Goal: Find specific page/section: Find specific page/section

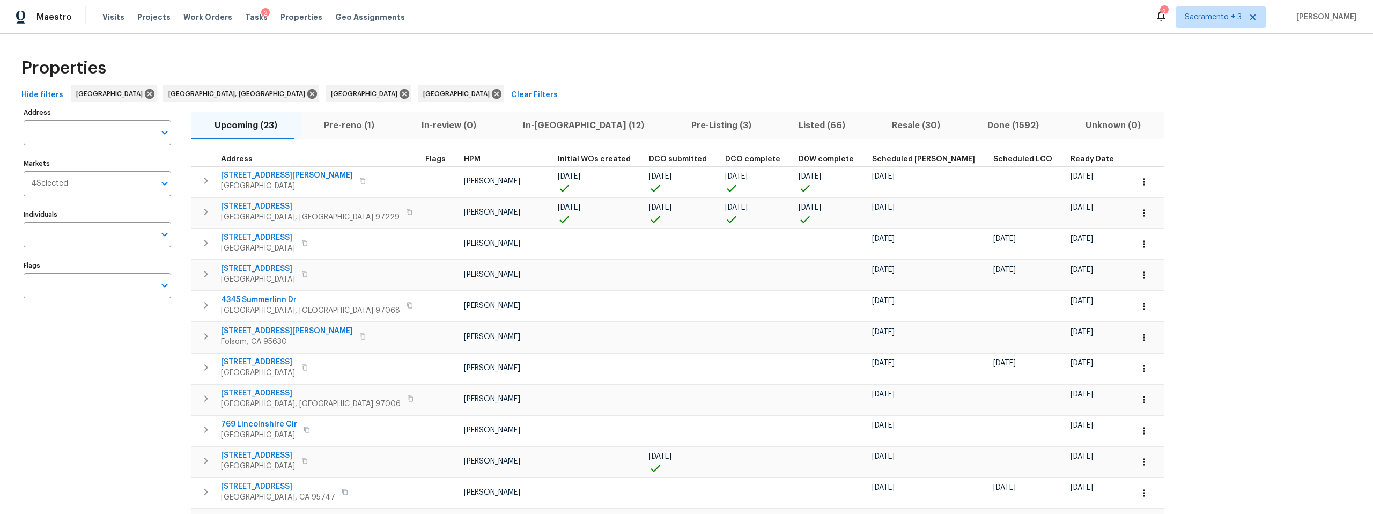
click at [533, 126] on span "In-[GEOGRAPHIC_DATA] (12)" at bounding box center [583, 125] width 155 height 15
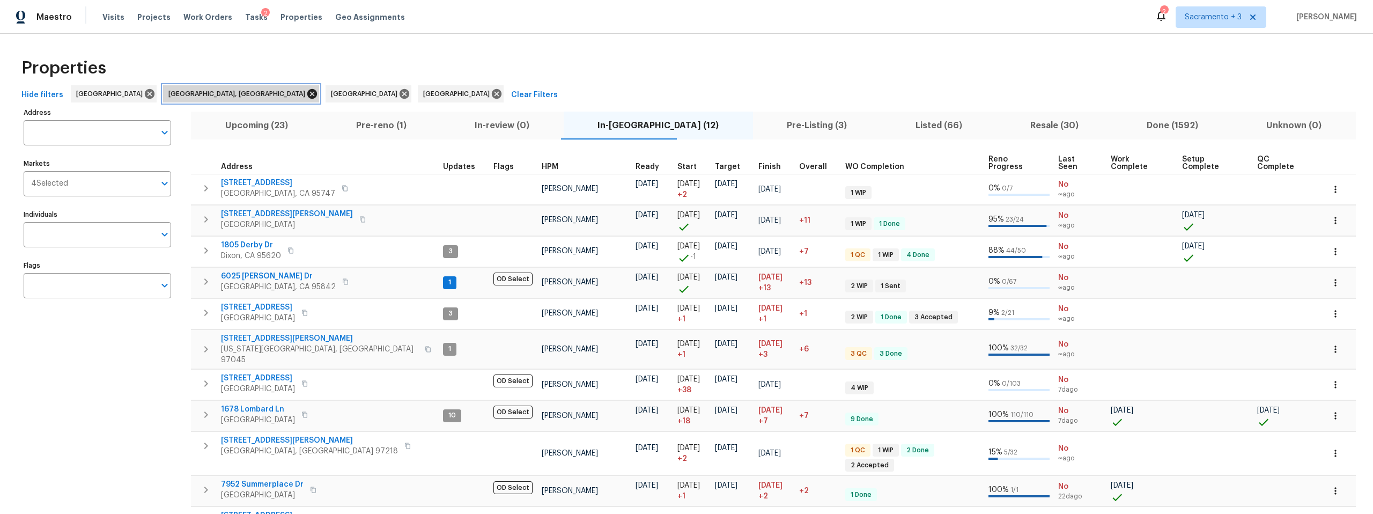
click at [307, 91] on icon at bounding box center [312, 94] width 10 height 10
click at [237, 96] on icon at bounding box center [242, 94] width 10 height 10
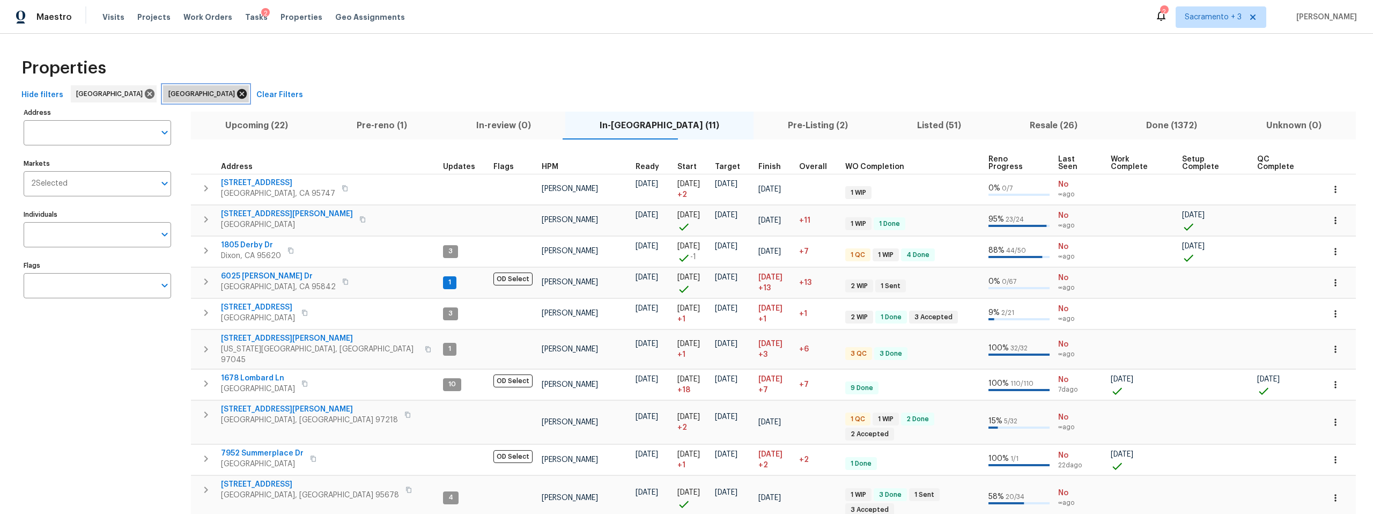
click at [237, 92] on icon at bounding box center [242, 94] width 10 height 10
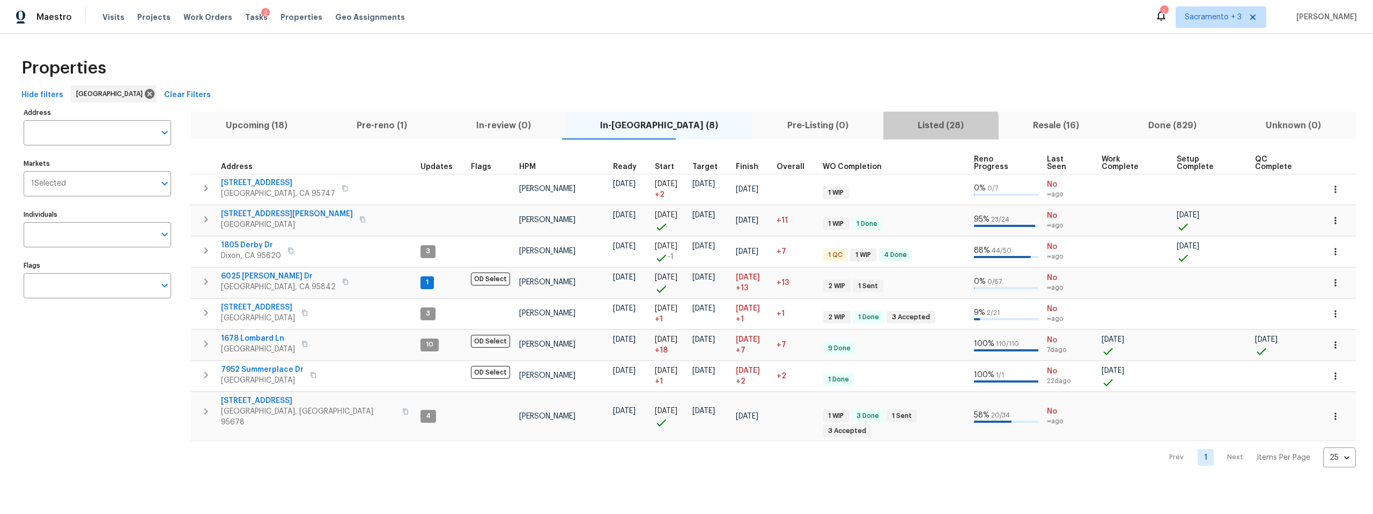
click at [890, 128] on span "Listed (28)" at bounding box center [941, 125] width 102 height 15
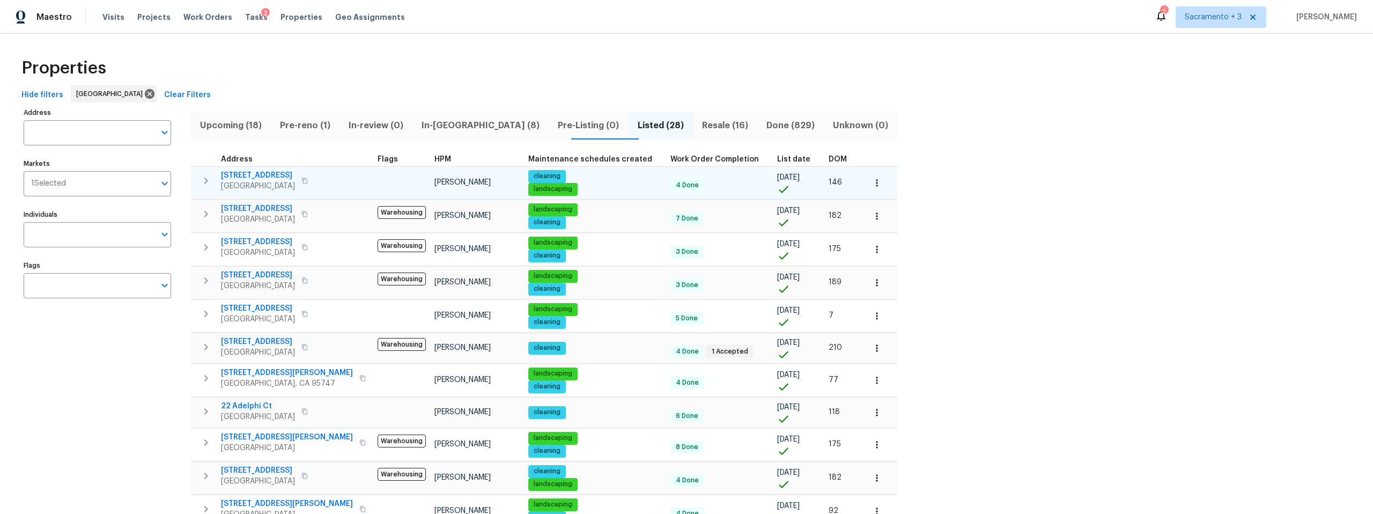
click at [308, 181] on icon "button" at bounding box center [304, 180] width 6 height 6
click at [307, 181] on button "button" at bounding box center [304, 180] width 13 height 15
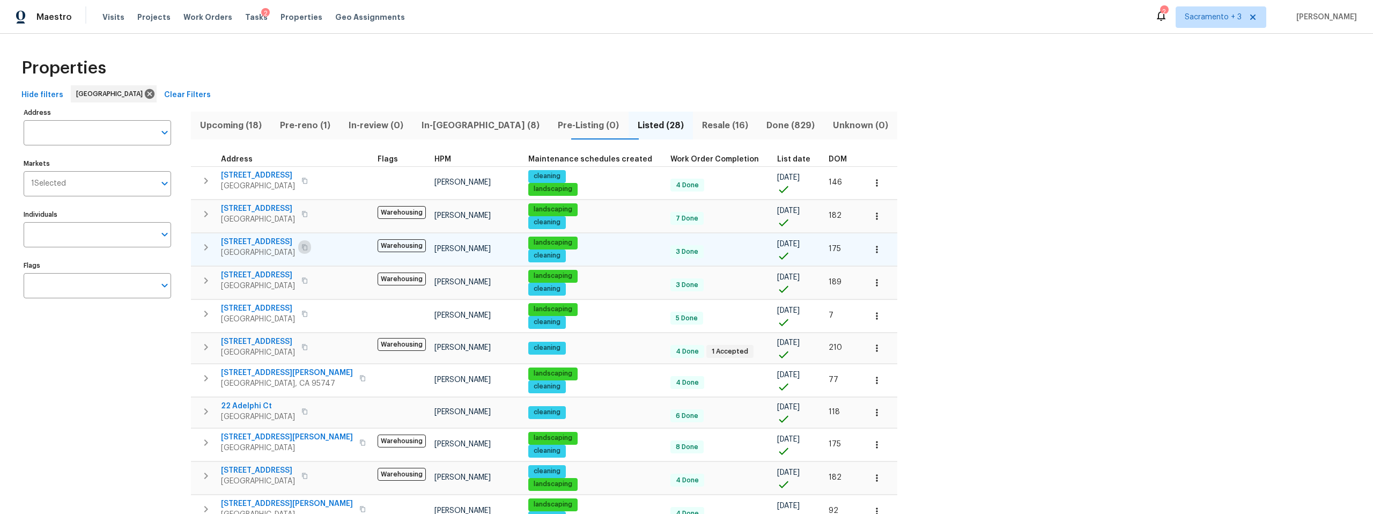
click at [308, 248] on icon "button" at bounding box center [304, 247] width 6 height 6
click at [828, 157] on span "DOM" at bounding box center [837, 159] width 18 height 8
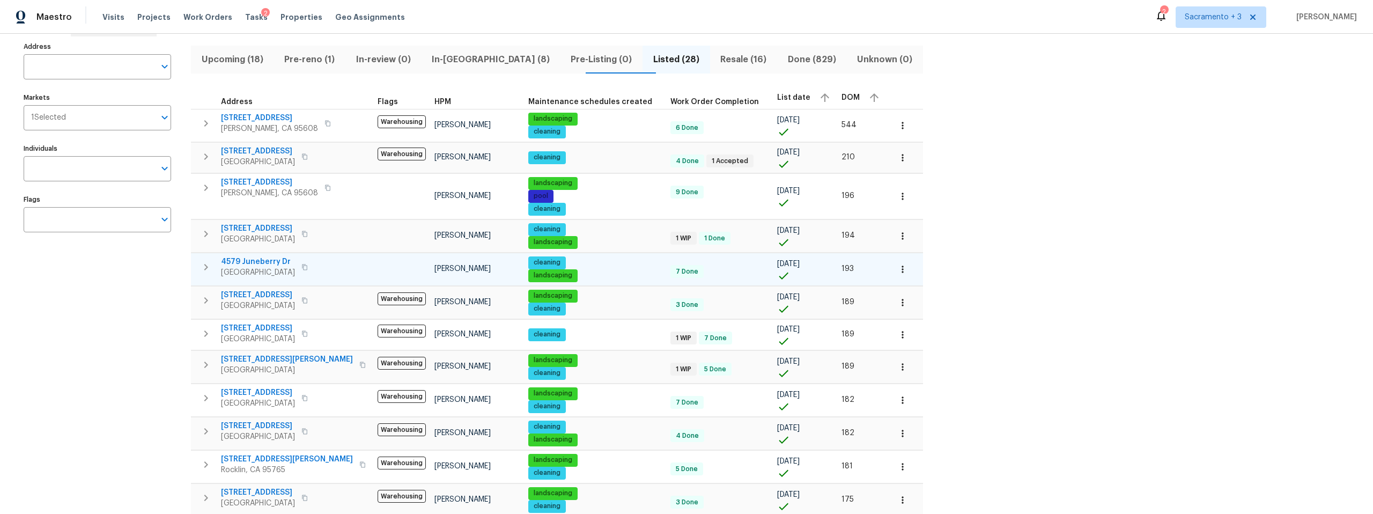
scroll to position [66, 0]
click at [308, 268] on icon "button" at bounding box center [304, 266] width 6 height 6
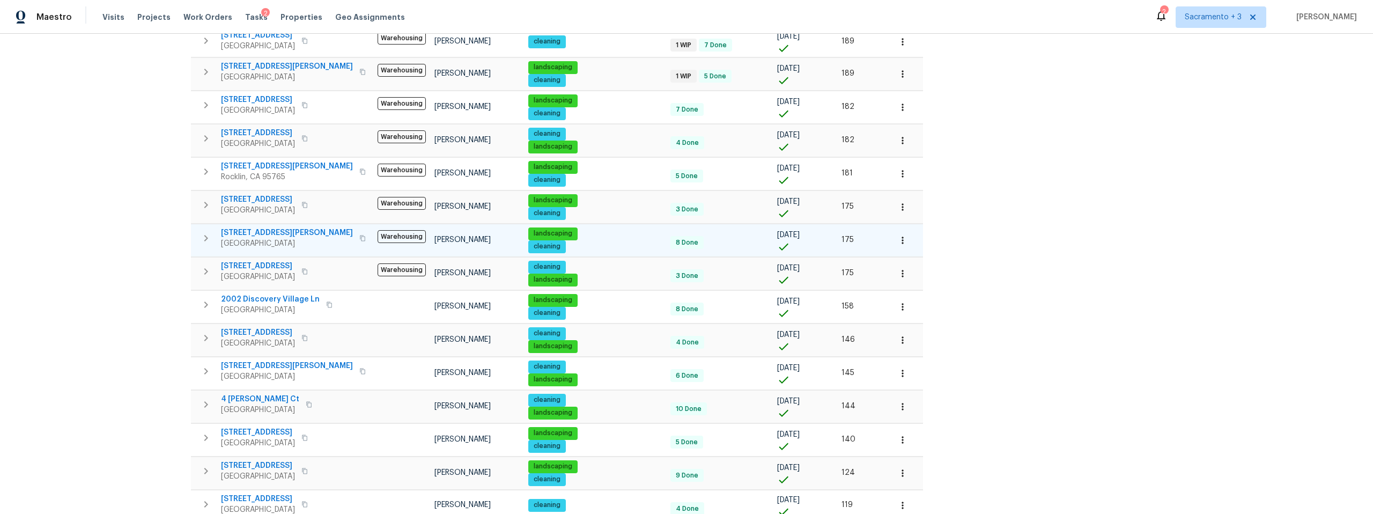
scroll to position [358, 0]
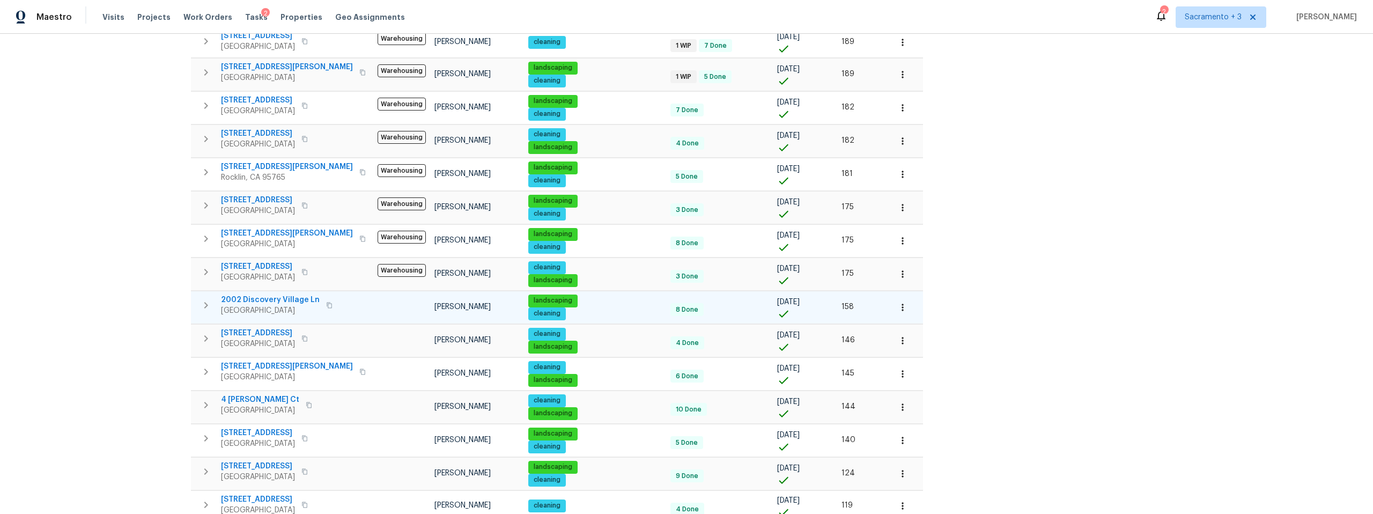
click at [326, 307] on icon "button" at bounding box center [329, 305] width 6 height 6
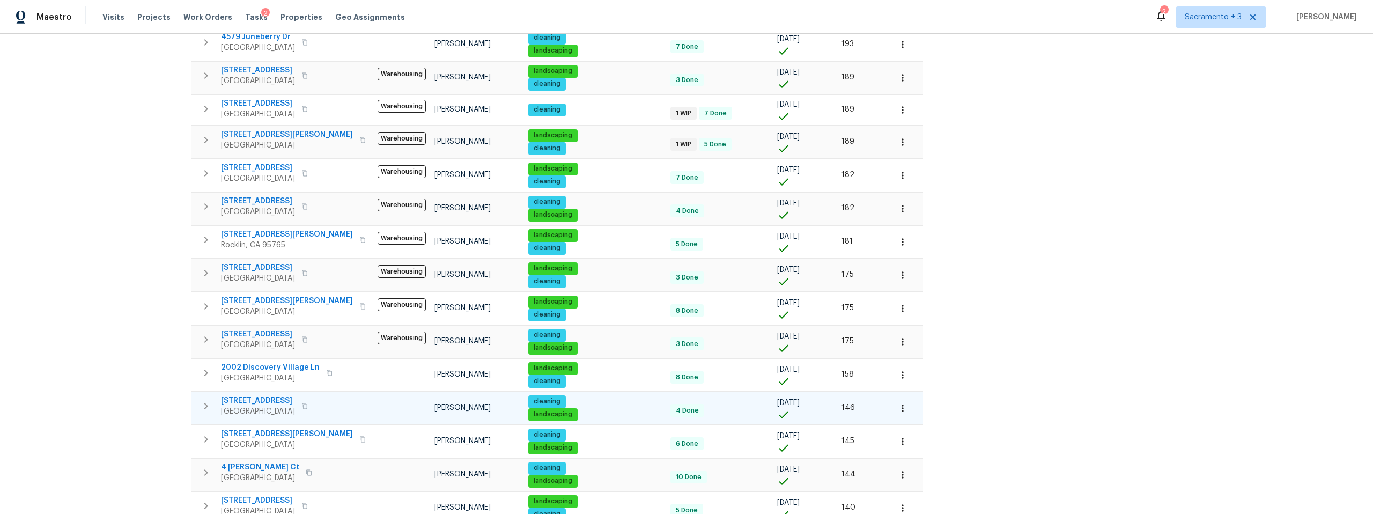
scroll to position [287, 0]
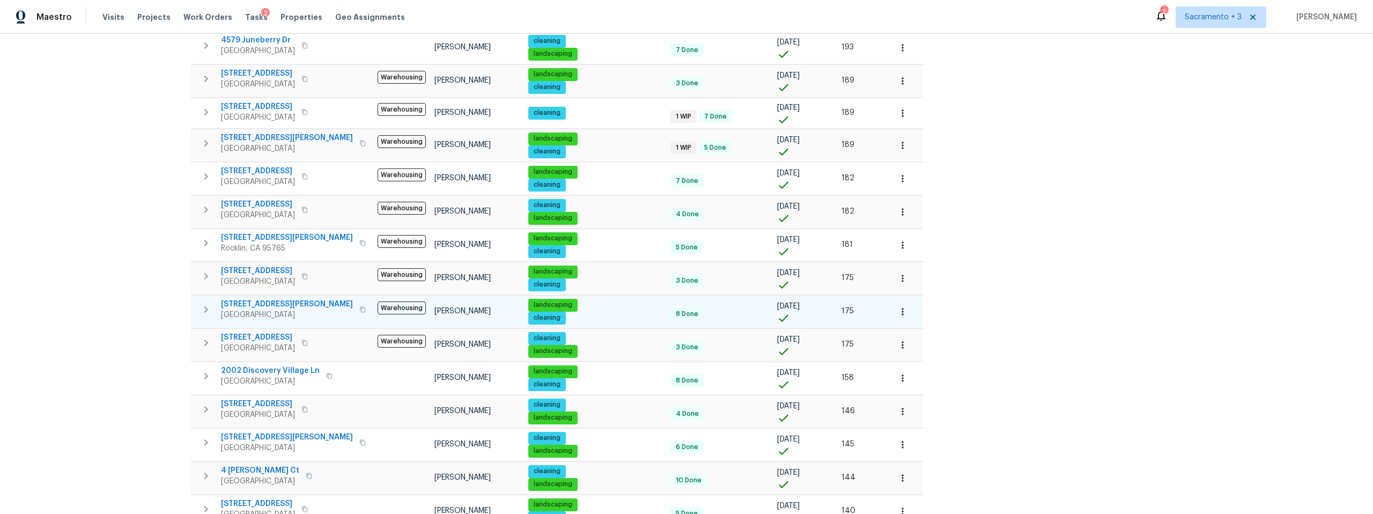
click at [359, 307] on icon "button" at bounding box center [362, 309] width 6 height 6
